Goal: Find contact information: Find contact information

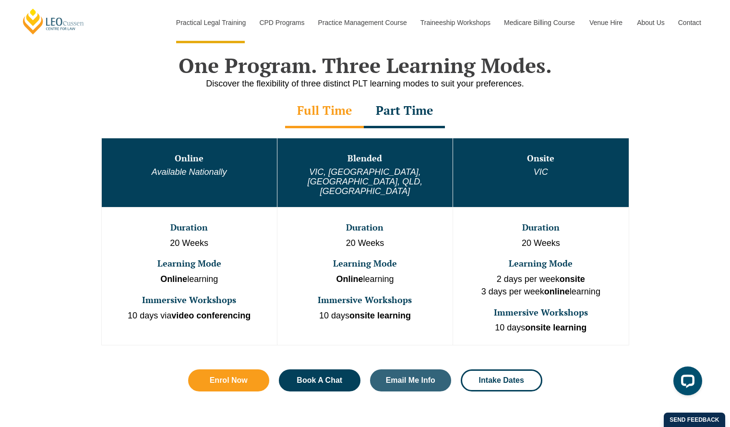
scroll to position [464, 0]
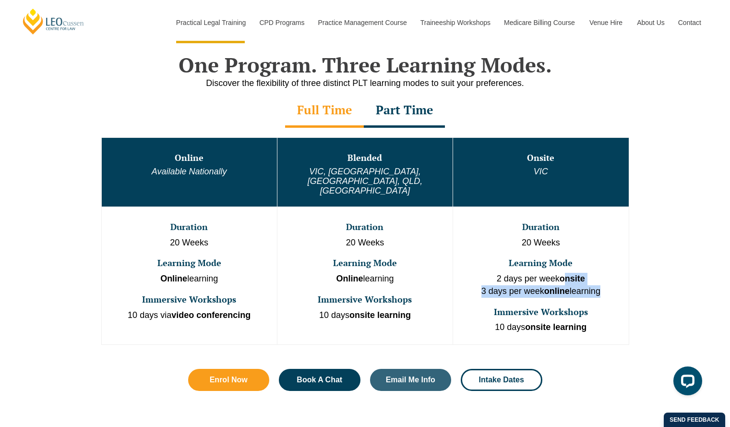
drag, startPoint x: 565, startPoint y: 257, endPoint x: 604, endPoint y: 270, distance: 41.0
click at [604, 273] on p "2 days per week onsite 3 days per week online learning" at bounding box center [540, 285] width 173 height 24
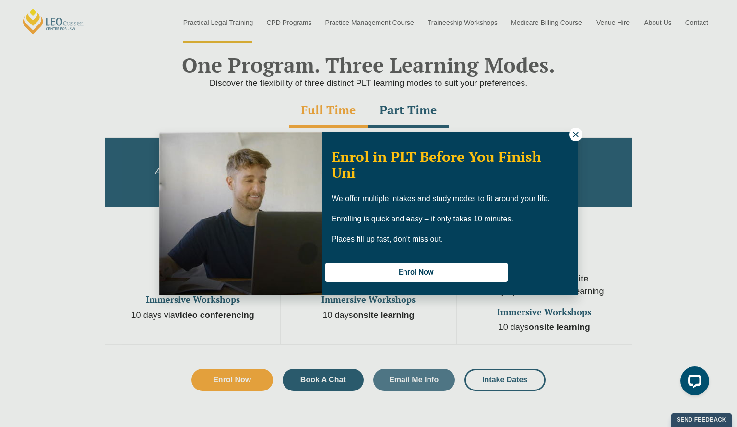
click at [577, 135] on icon at bounding box center [575, 133] width 5 height 5
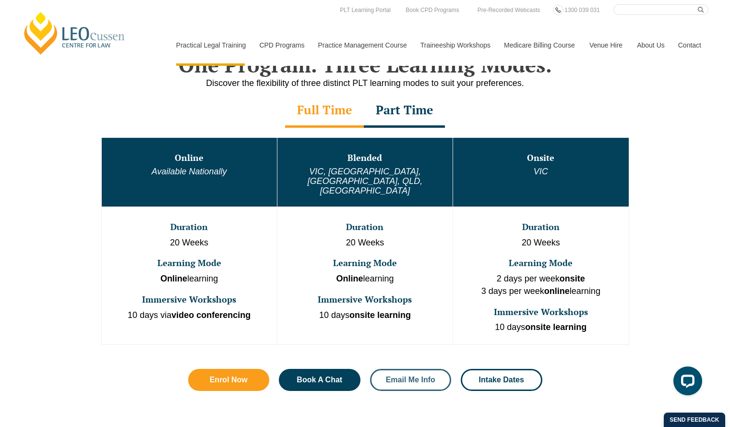
click at [405, 376] on span "Email Me Info" at bounding box center [410, 380] width 49 height 8
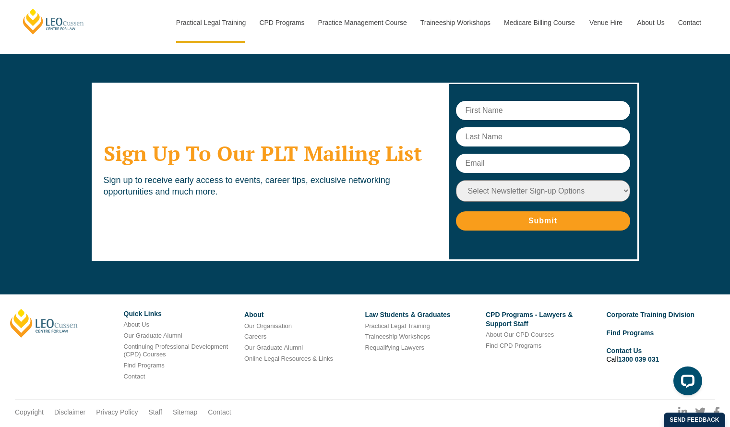
scroll to position [4616, 0]
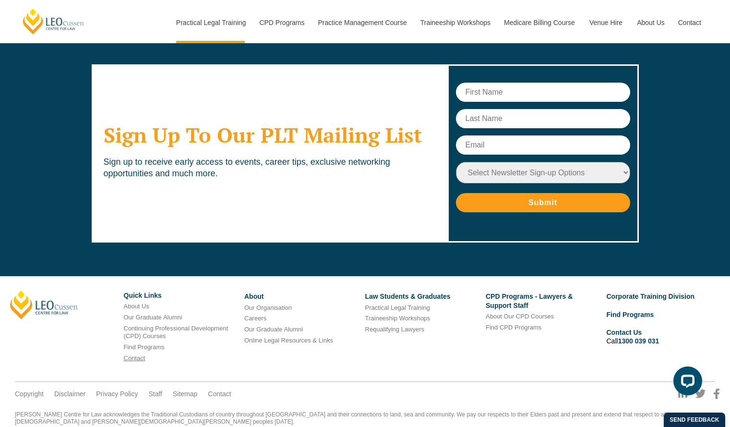
click at [138, 354] on link "Contact" at bounding box center [135, 357] width 22 height 7
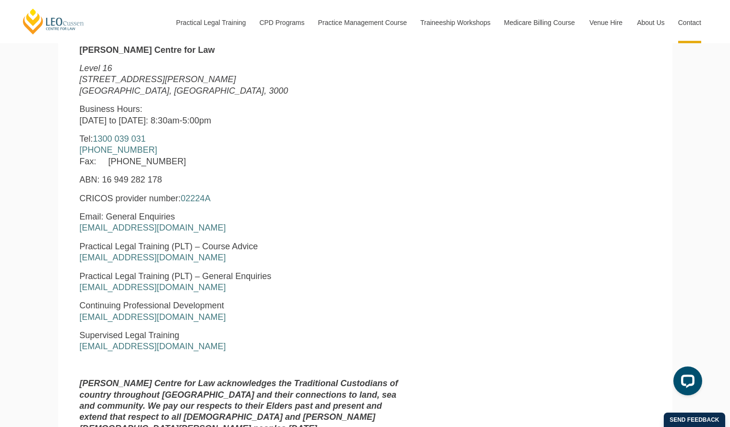
scroll to position [405, 0]
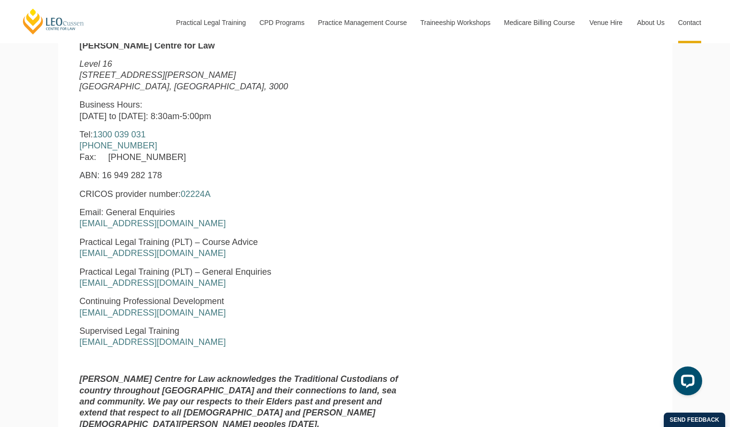
drag, startPoint x: 73, startPoint y: 254, endPoint x: 210, endPoint y: 260, distance: 136.4
click at [210, 260] on div "Leo Cussen Centre for Law Level 16 15 William Street Melbourne, Victoria, 3000 …" at bounding box center [243, 238] width 342 height 397
copy link "courseadvice@leocussen.edu.au"
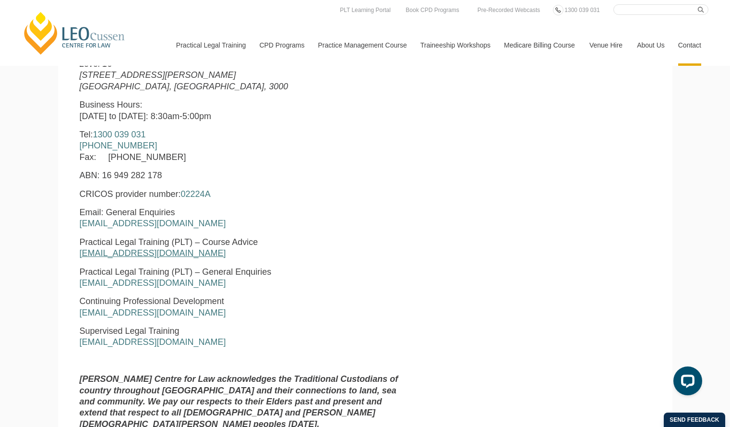
copy link "courseadvice@leocussen.edu.au"
